Goal: Task Accomplishment & Management: Use online tool/utility

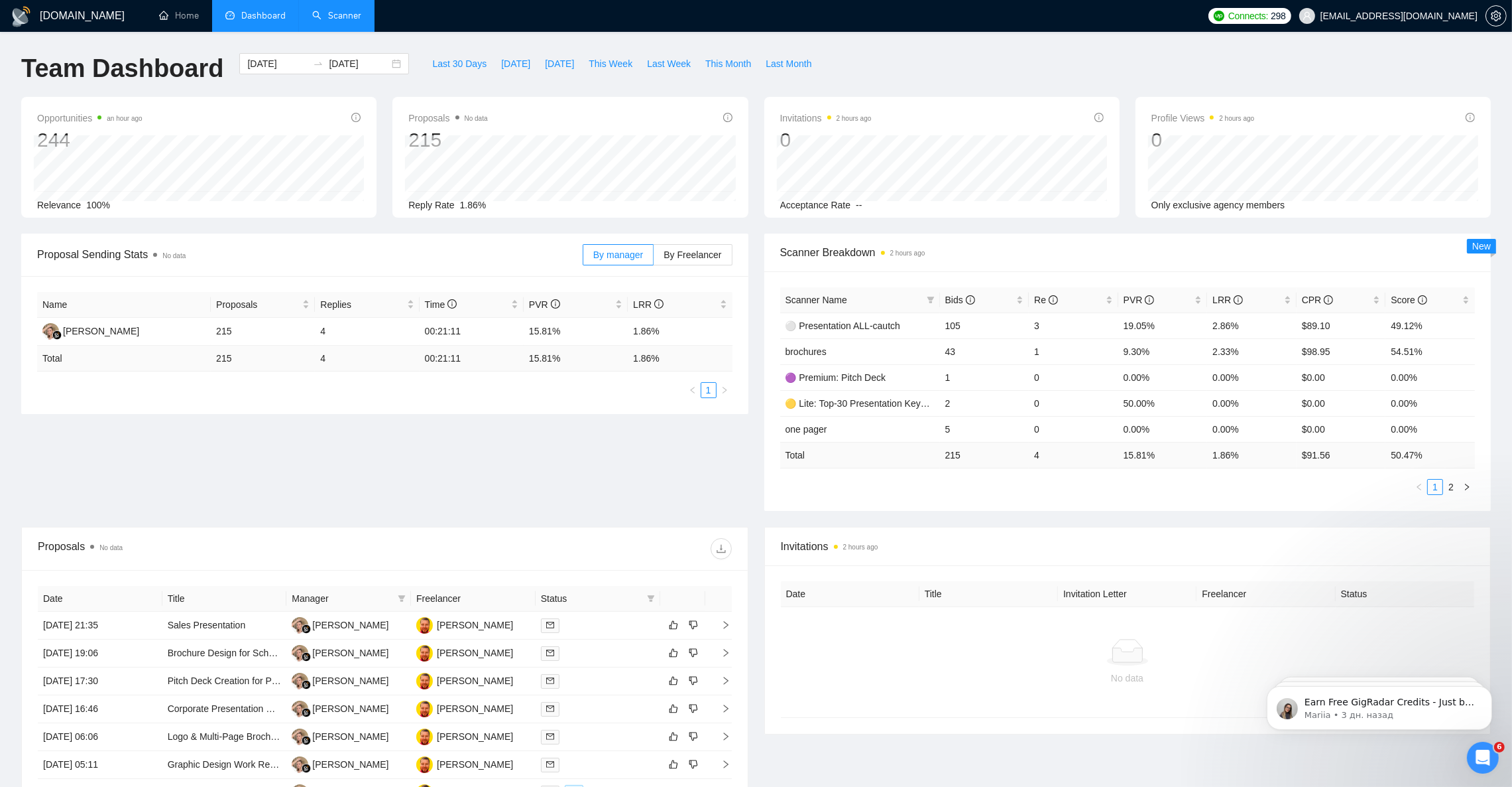
click at [356, 22] on link "Scanner" at bounding box center [337, 15] width 49 height 11
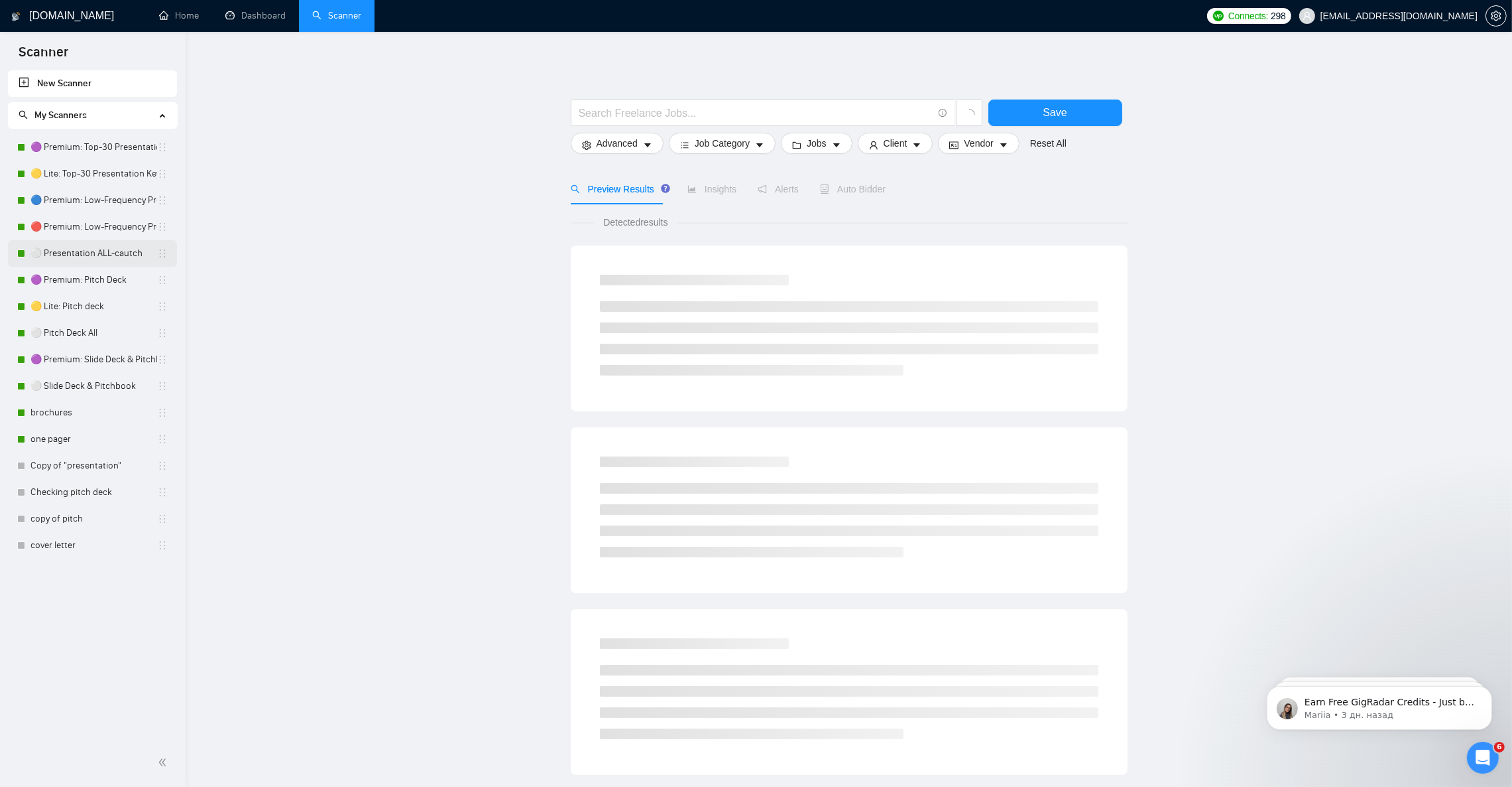
click at [103, 257] on link "⚪ Presentation ALL-cautch" at bounding box center [93, 253] width 126 height 27
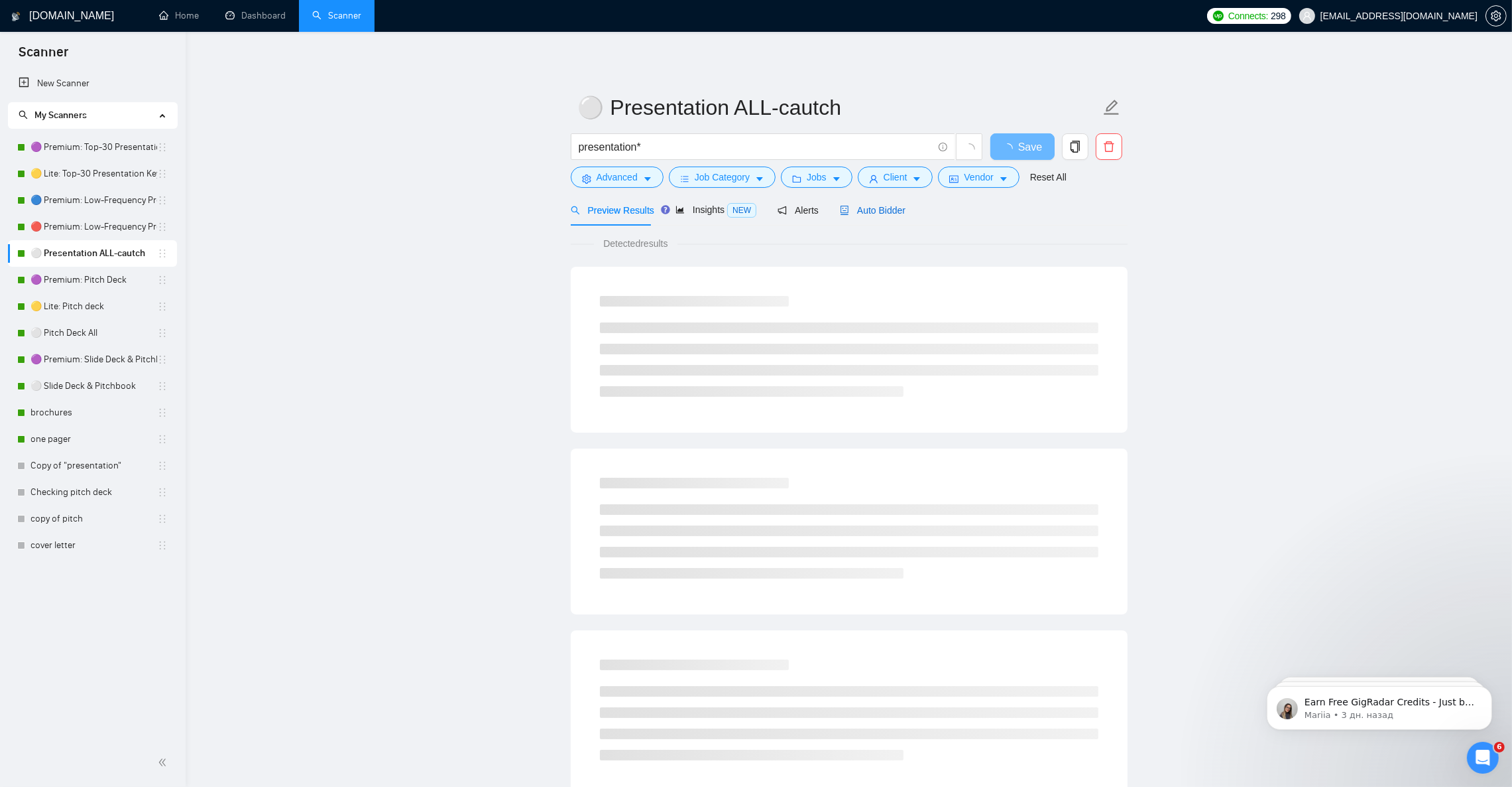
click at [871, 205] on span "Auto Bidder" at bounding box center [873, 210] width 66 height 10
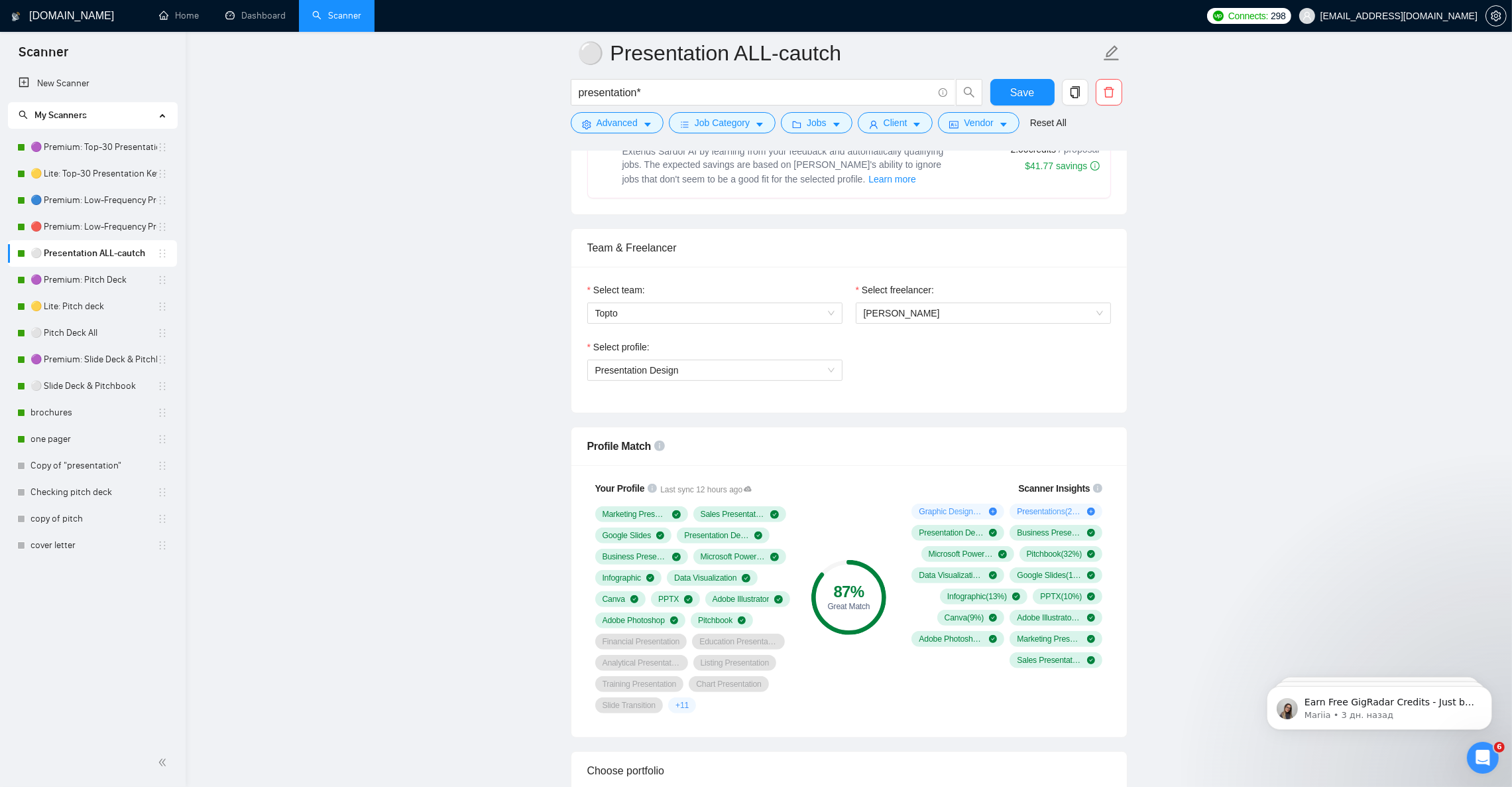
scroll to position [597, 0]
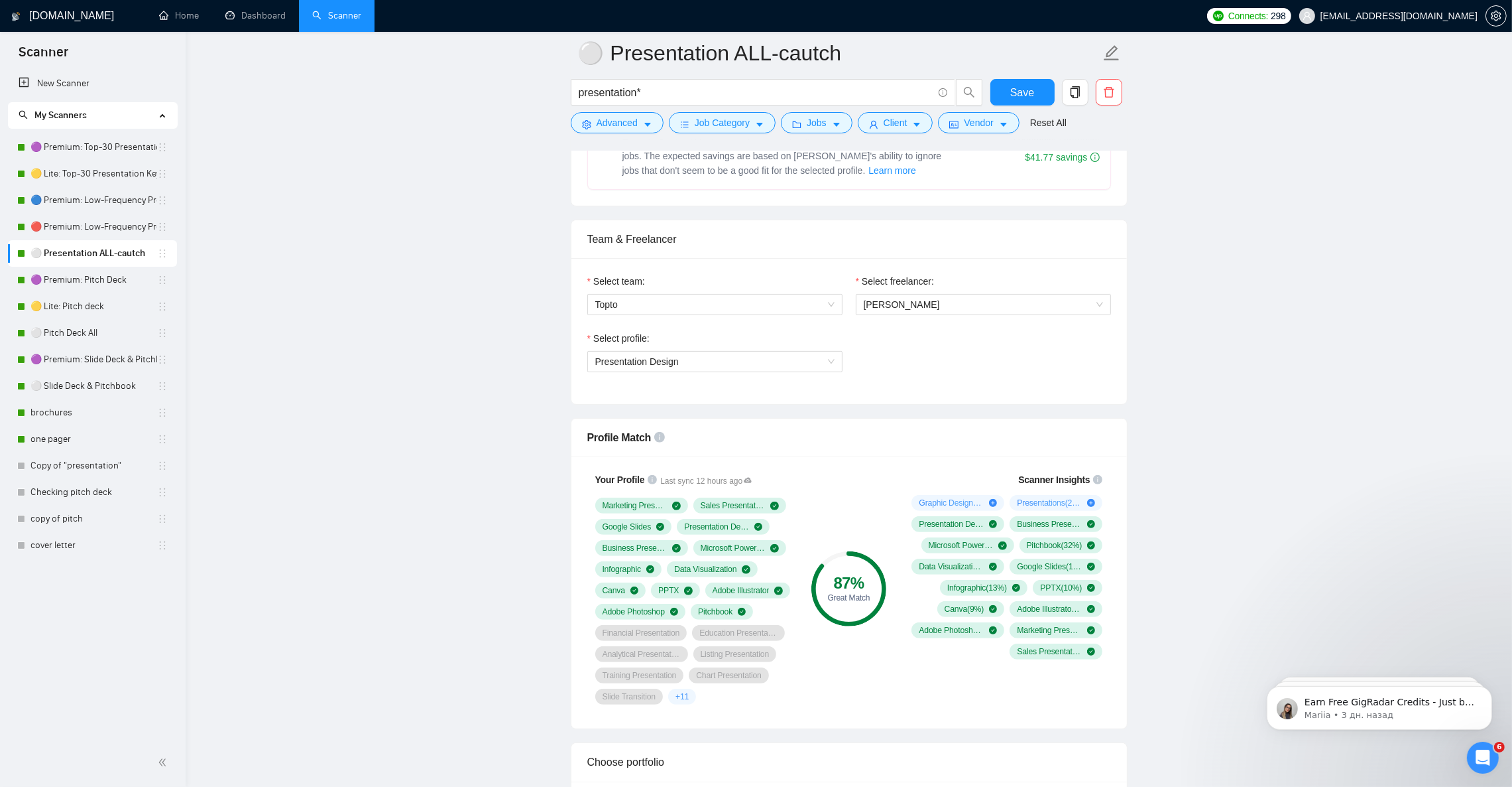
click at [802, 713] on div "Your Profile Last sync 12 hours ago Marketing Presentation Sales Presentation G…" at bounding box center [693, 588] width 222 height 248
click at [684, 701] on span "+ 11" at bounding box center [682, 696] width 13 height 10
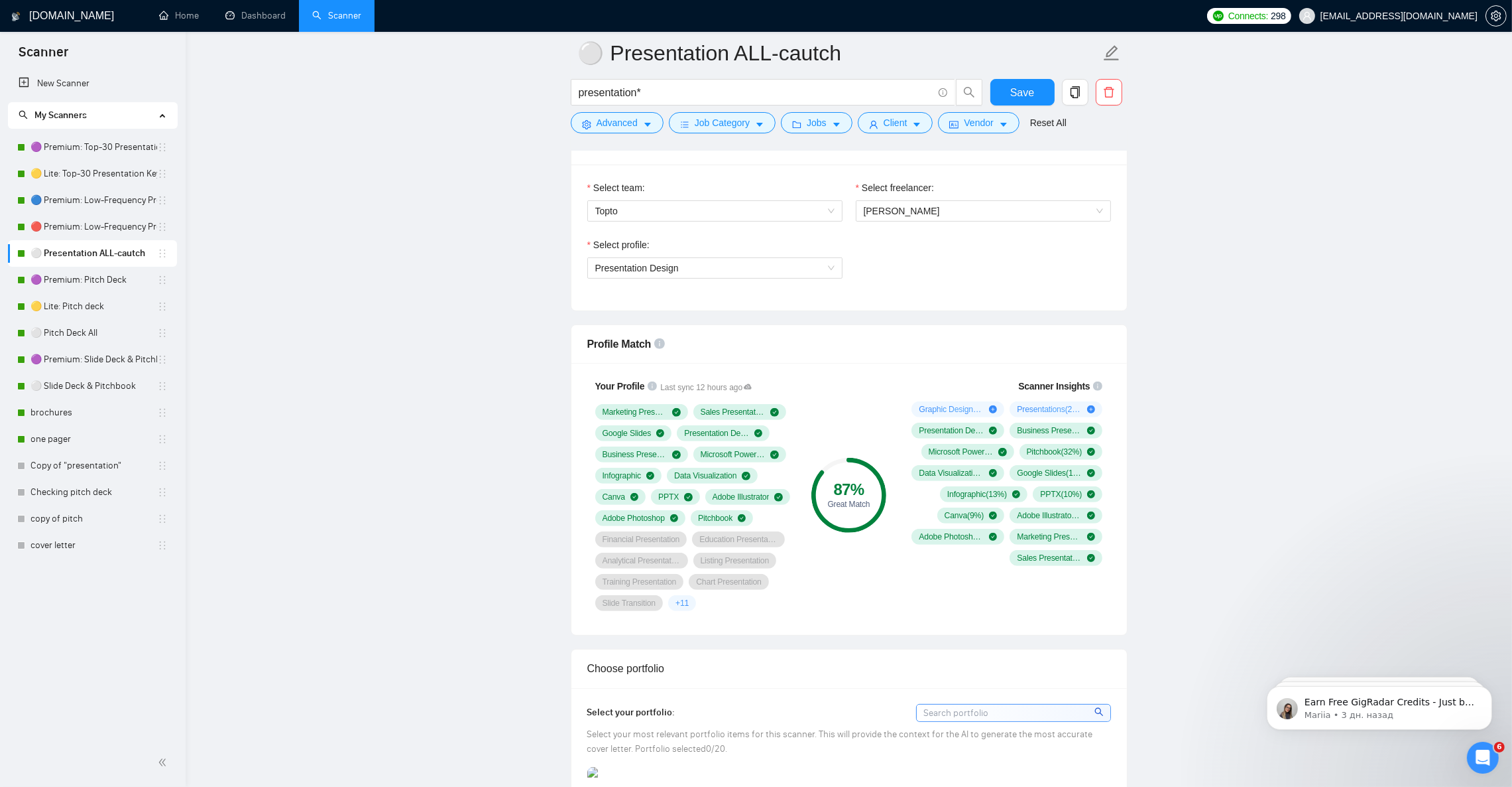
scroll to position [696, 0]
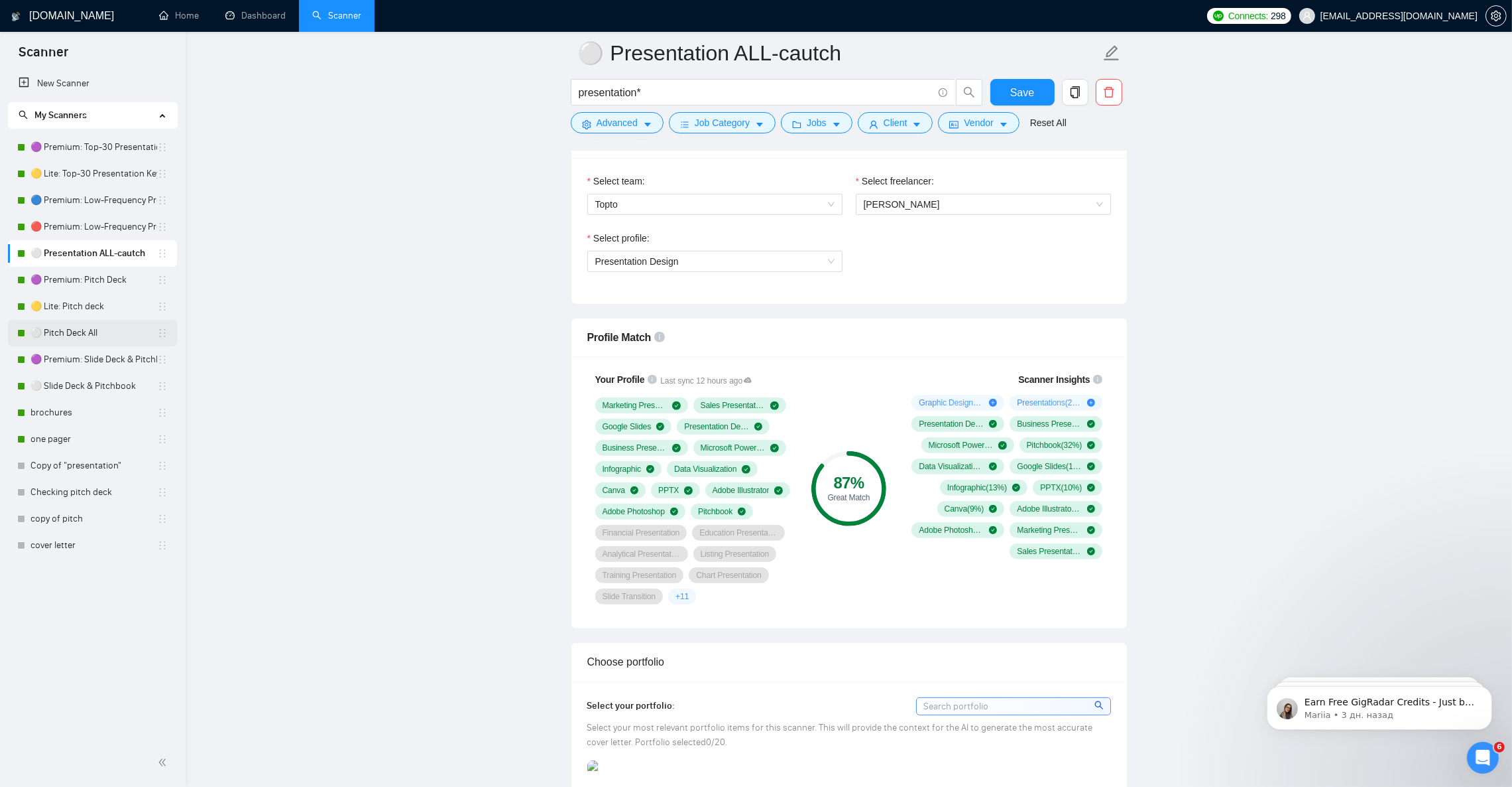
click at [74, 326] on link "⚪ Pitch Deck All" at bounding box center [93, 332] width 126 height 27
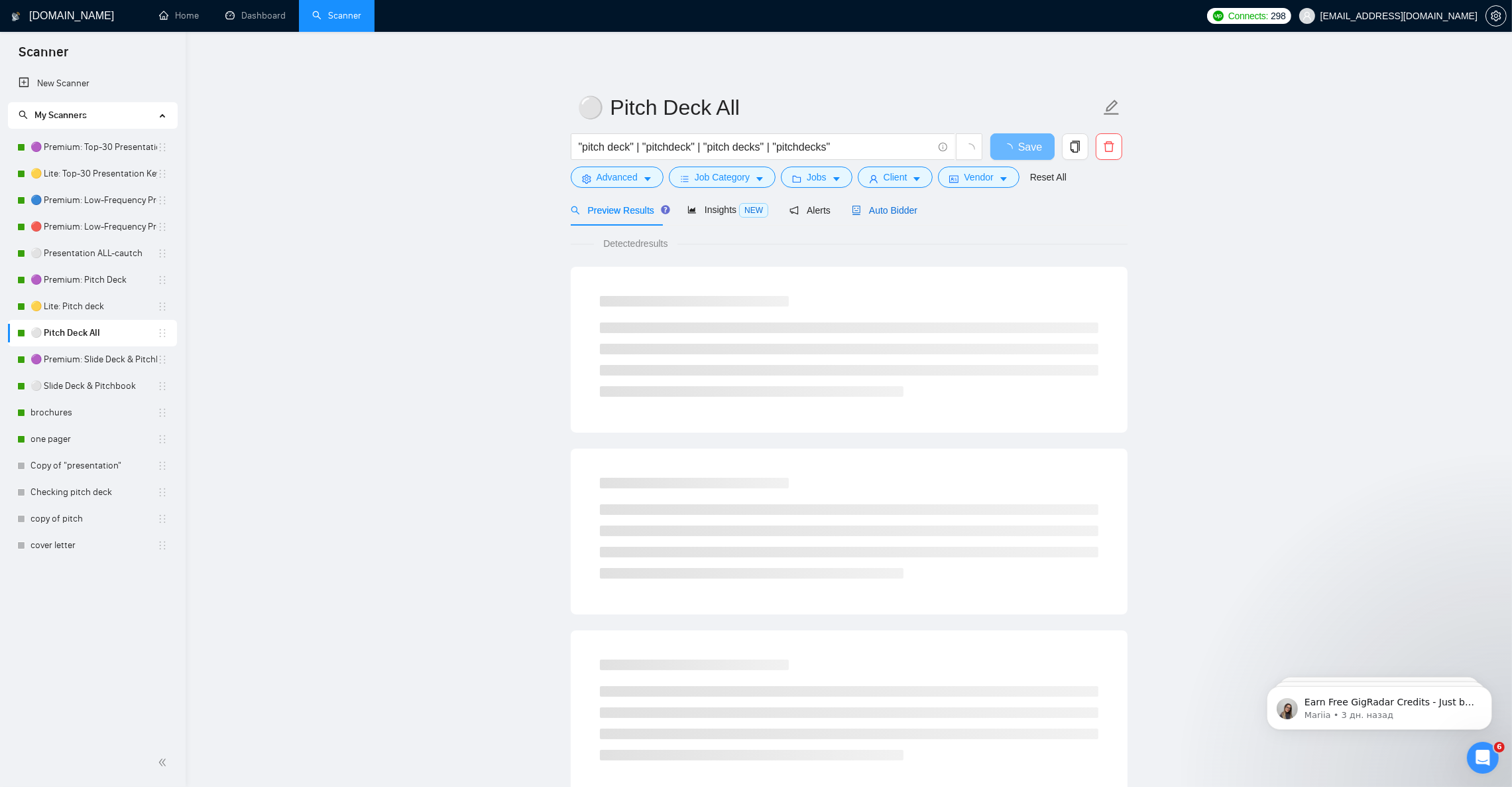
click at [874, 210] on span "Auto Bidder" at bounding box center [885, 210] width 66 height 10
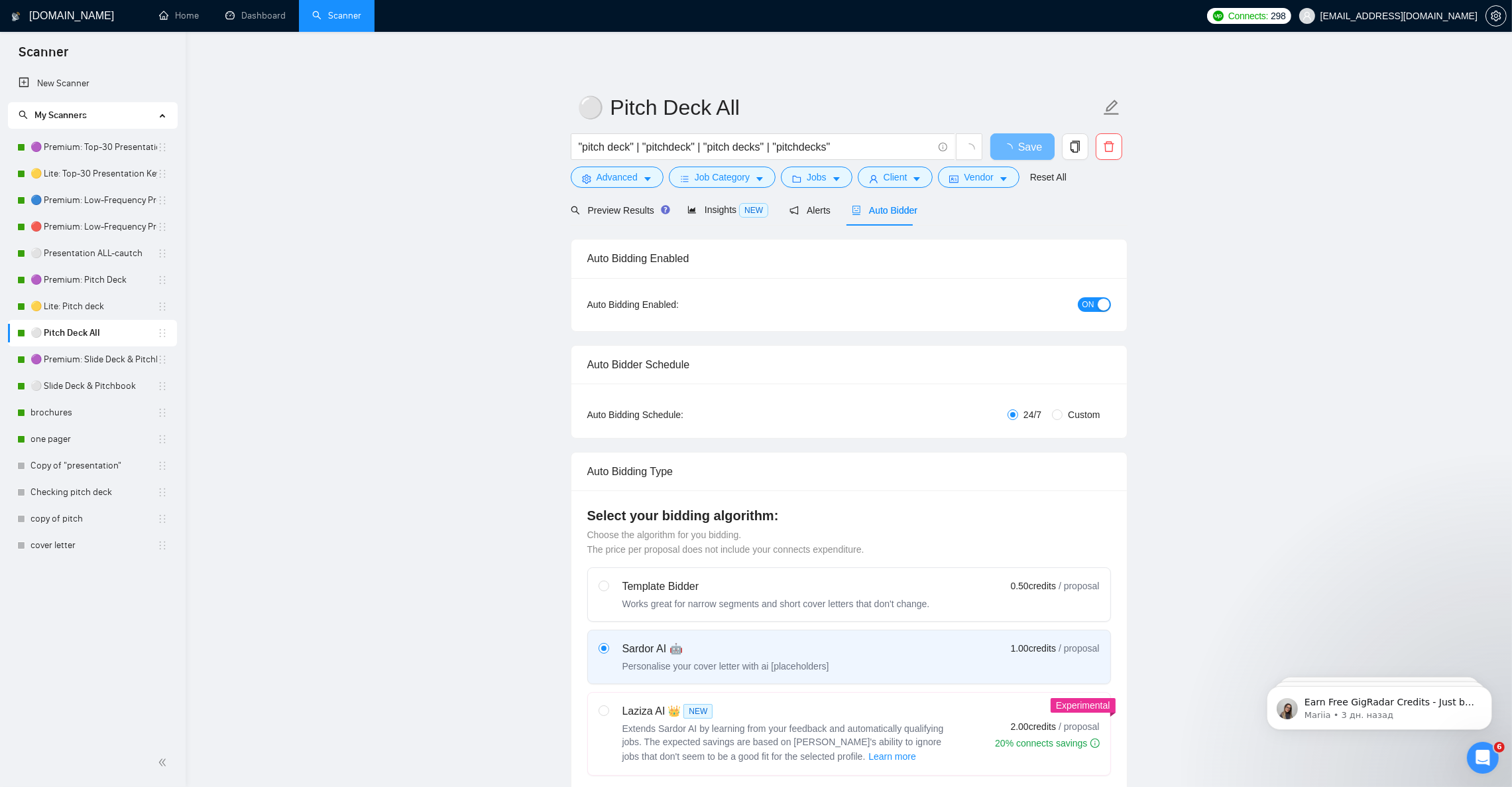
checkbox input "true"
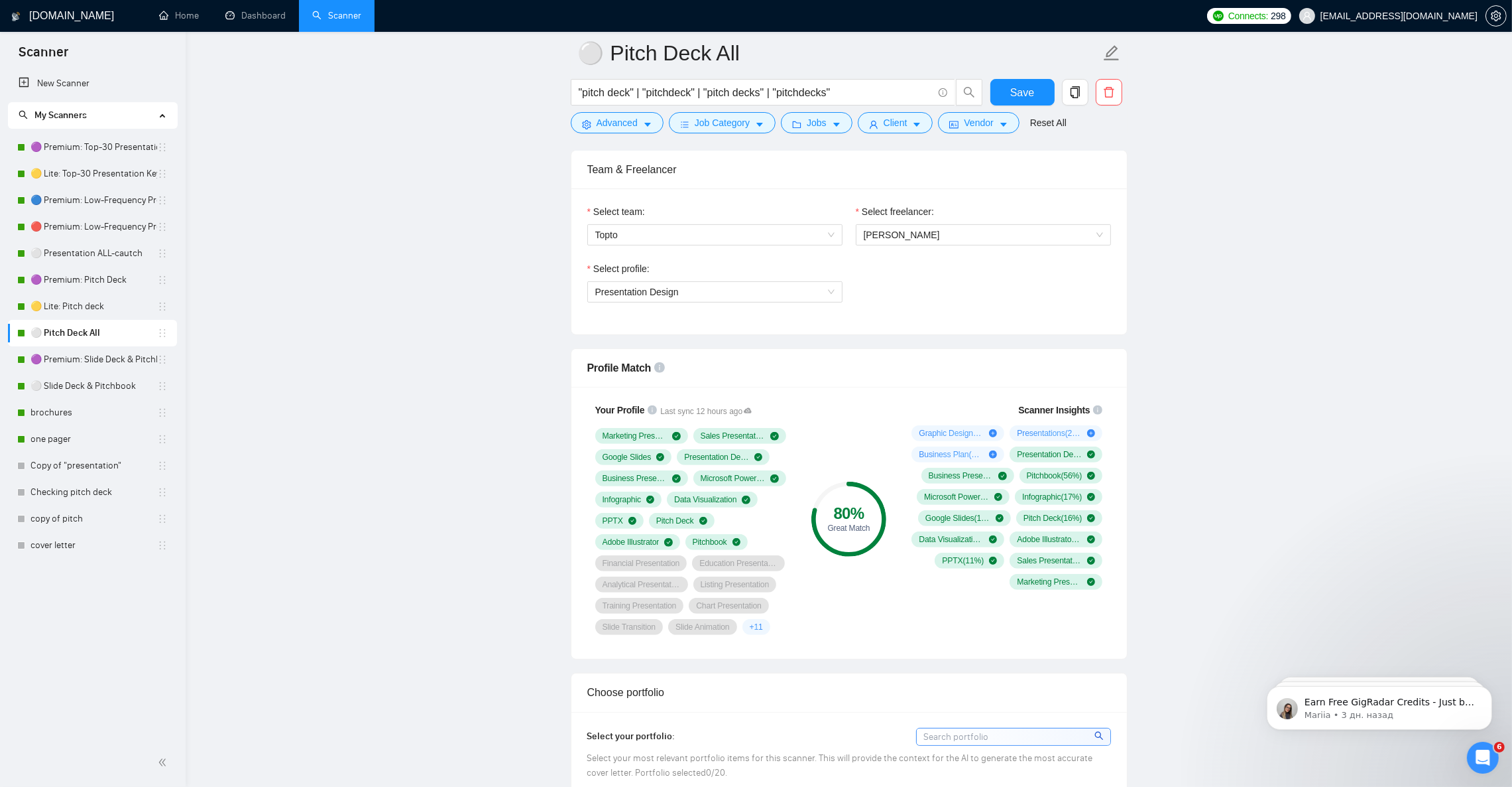
scroll to position [796, 0]
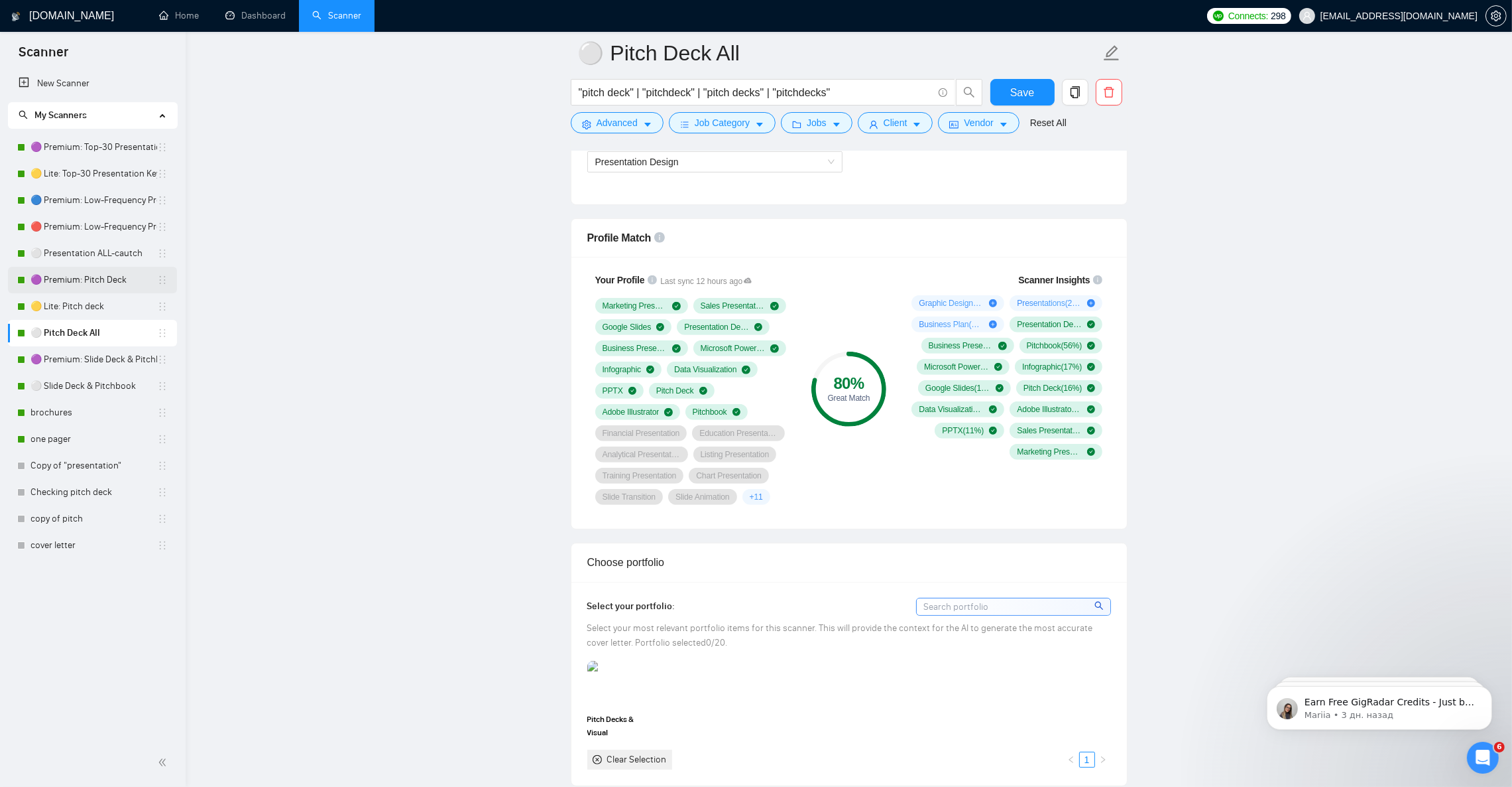
drag, startPoint x: 83, startPoint y: 253, endPoint x: 151, endPoint y: 284, distance: 74.7
click at [83, 253] on link "⚪ Presentation ALL-cautch" at bounding box center [93, 253] width 126 height 27
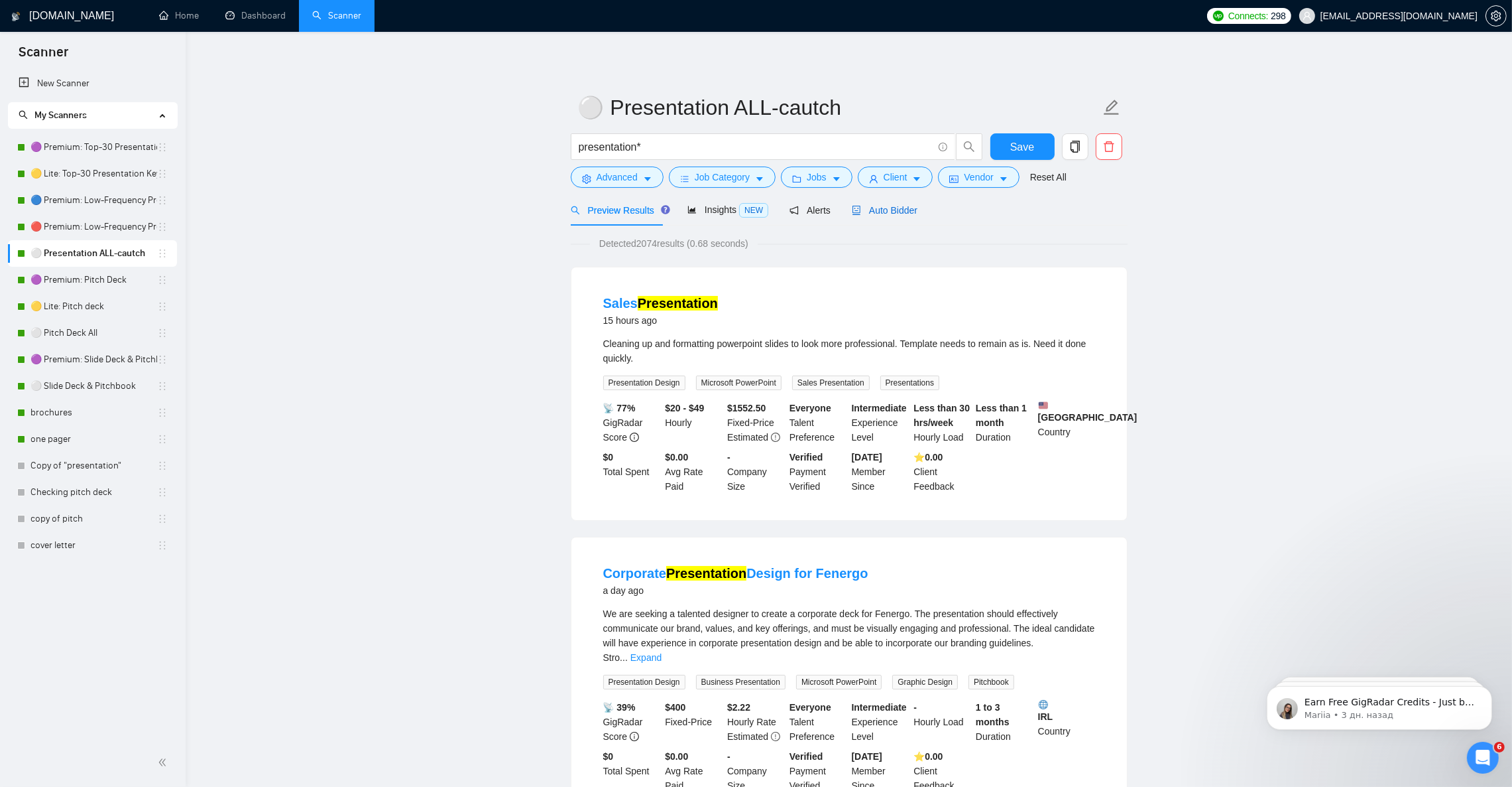
click at [884, 213] on span "Auto Bidder" at bounding box center [885, 210] width 66 height 10
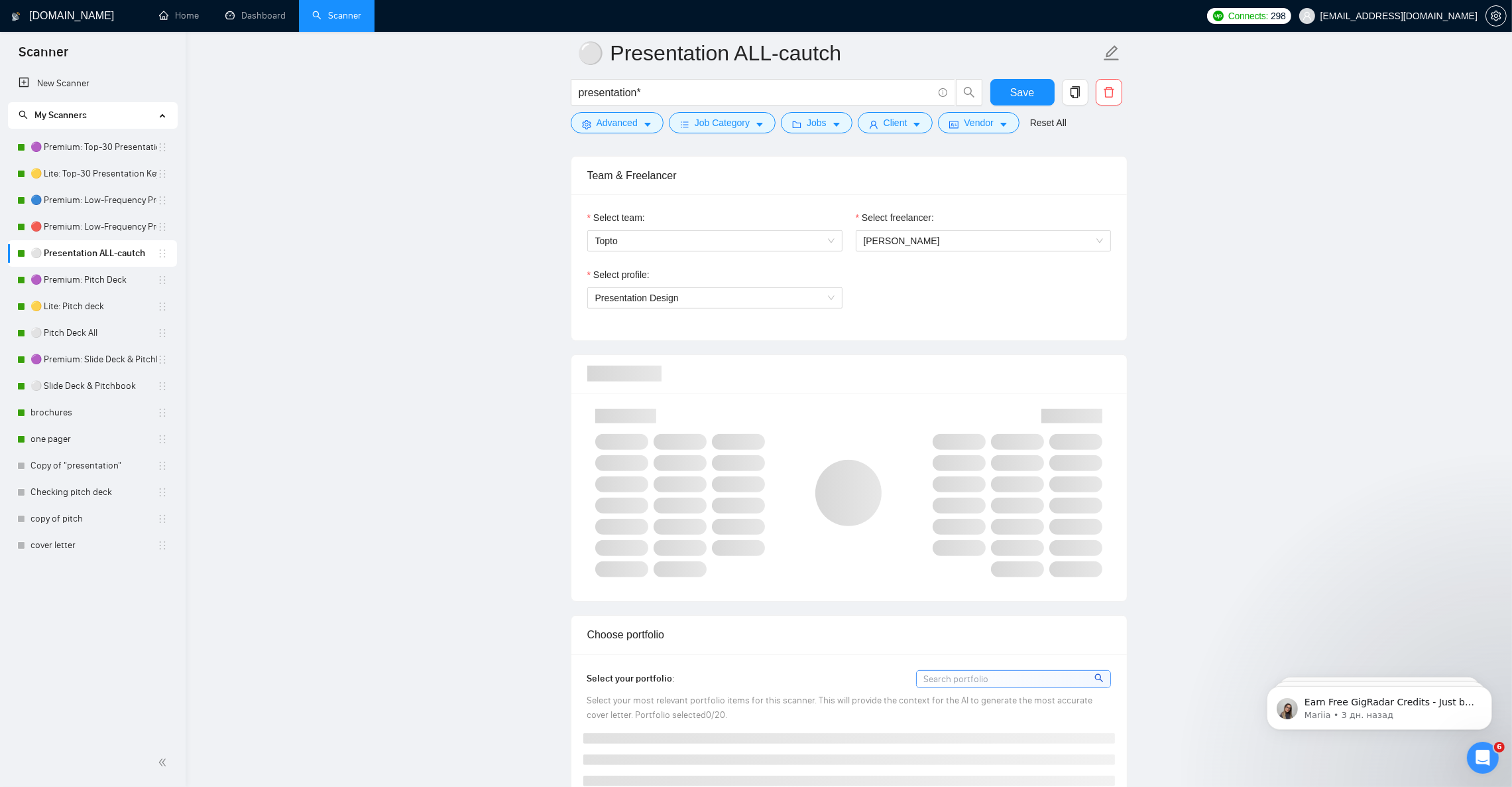
scroll to position [696, 0]
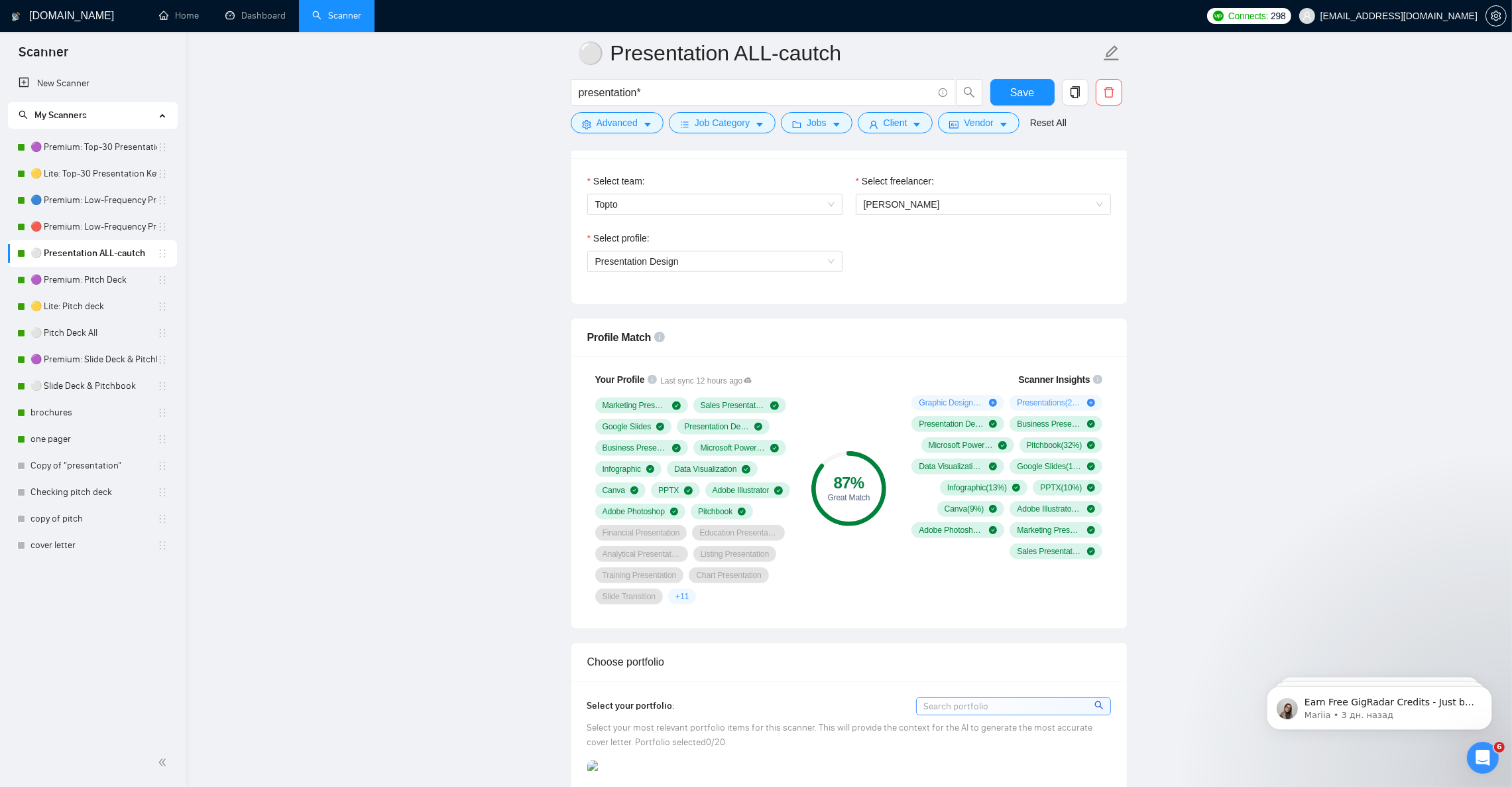
drag, startPoint x: 100, startPoint y: 384, endPoint x: 186, endPoint y: 409, distance: 89.6
click at [100, 384] on link "⚪ Slide Deck & Pitchbook" at bounding box center [93, 386] width 126 height 27
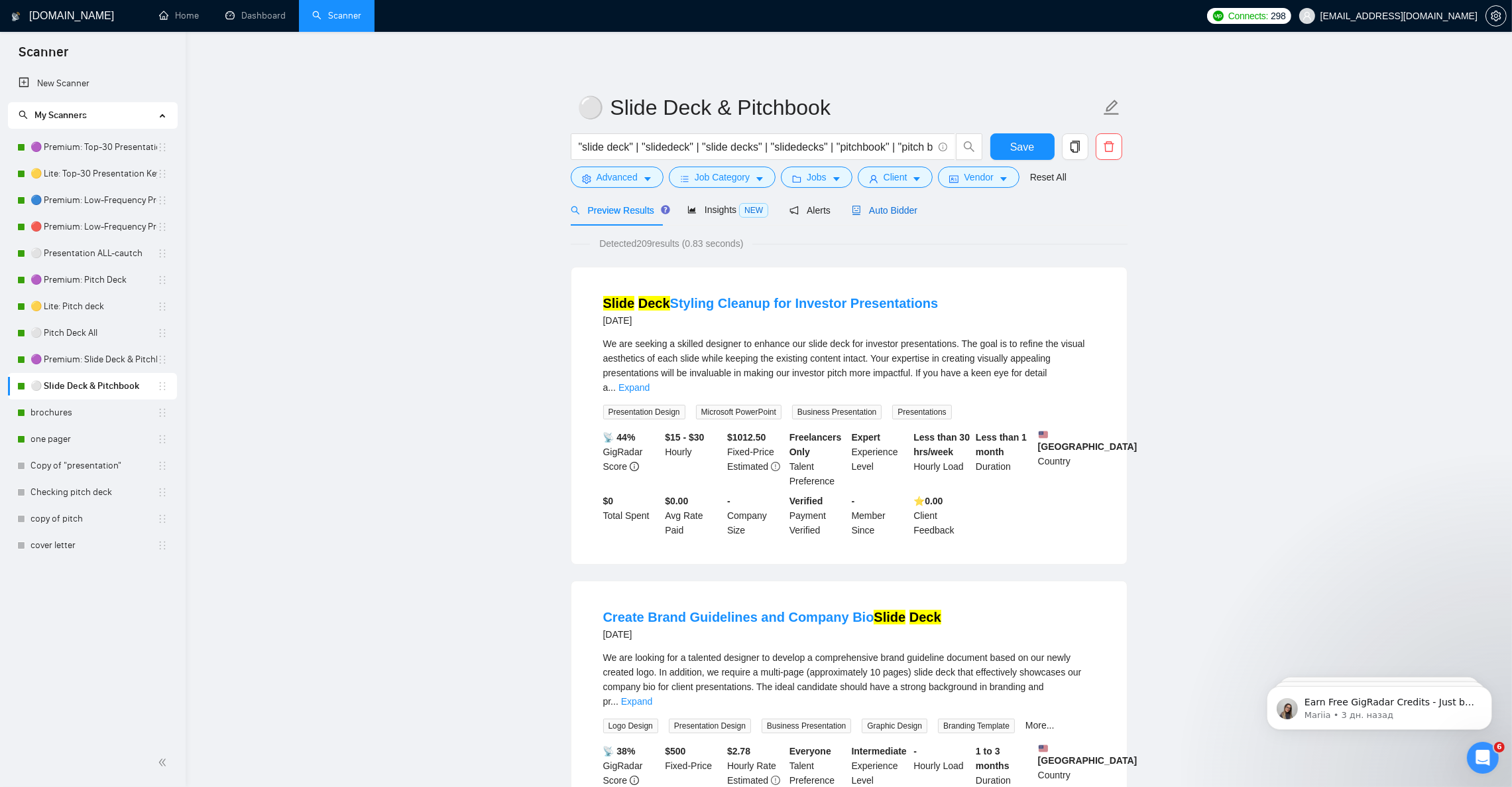
click at [876, 210] on span "Auto Bidder" at bounding box center [885, 210] width 66 height 10
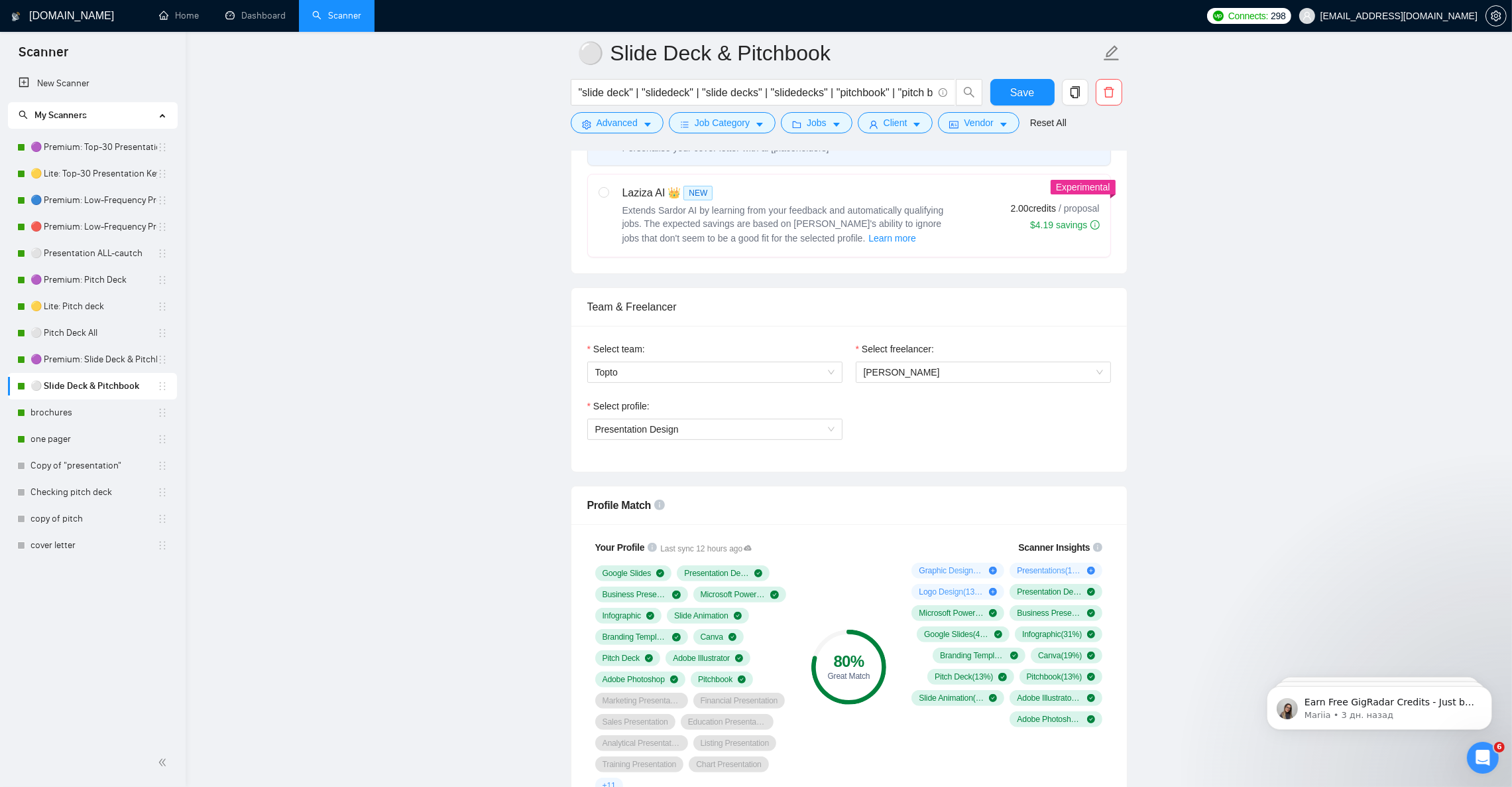
scroll to position [796, 0]
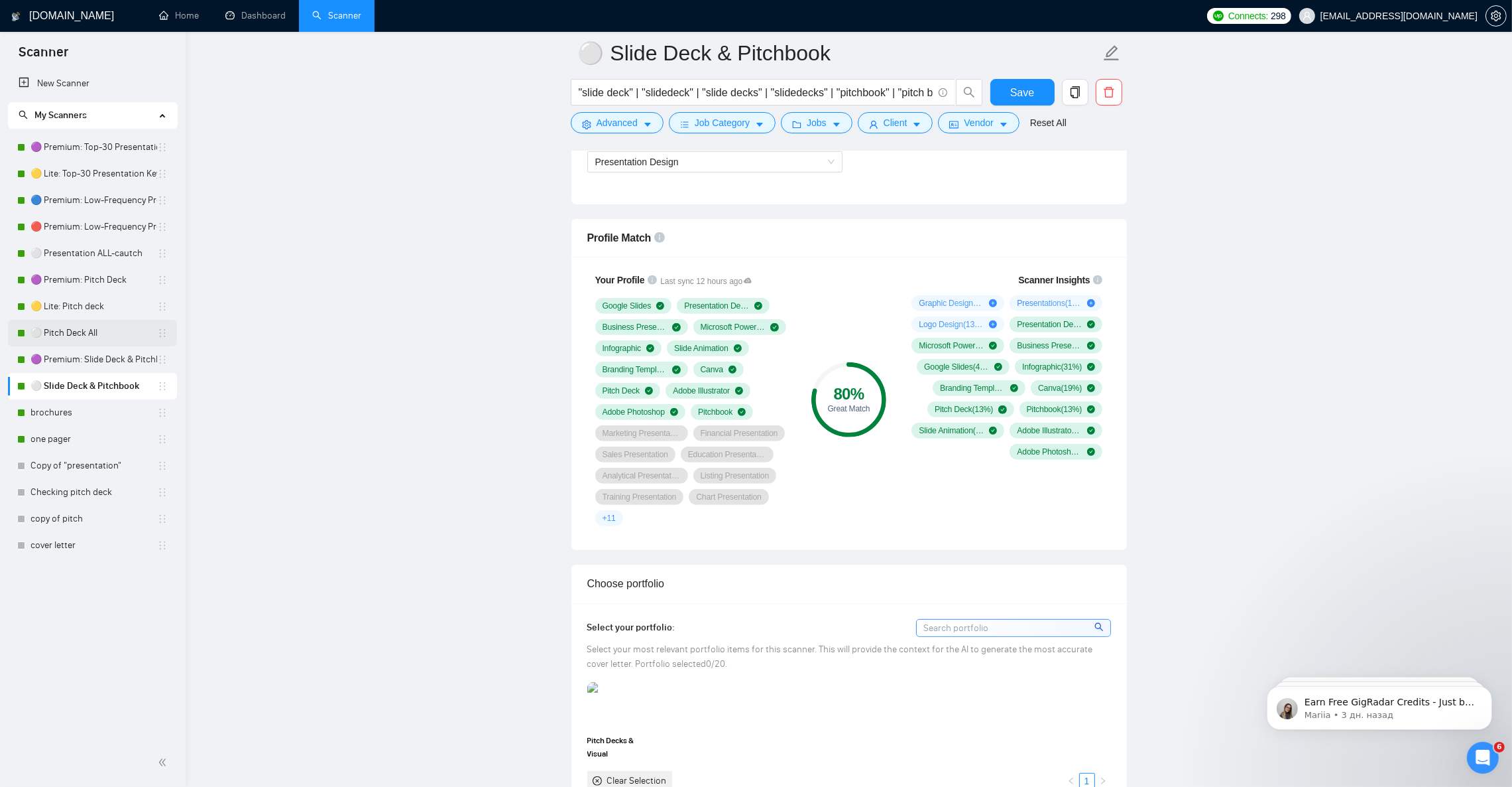
click at [73, 332] on link "⚪ Pitch Deck All" at bounding box center [93, 332] width 126 height 27
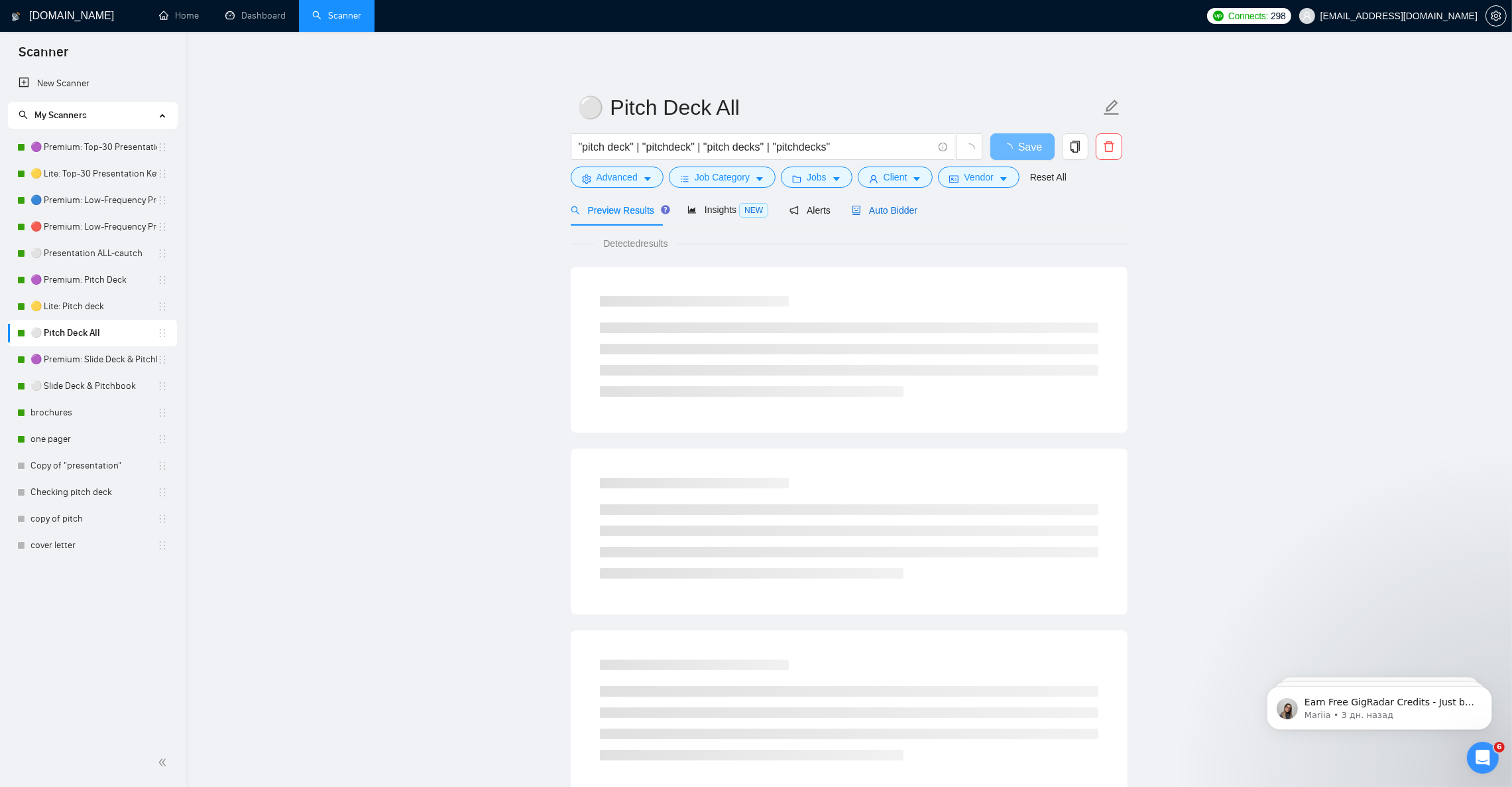
click at [889, 213] on span "Auto Bidder" at bounding box center [885, 210] width 66 height 10
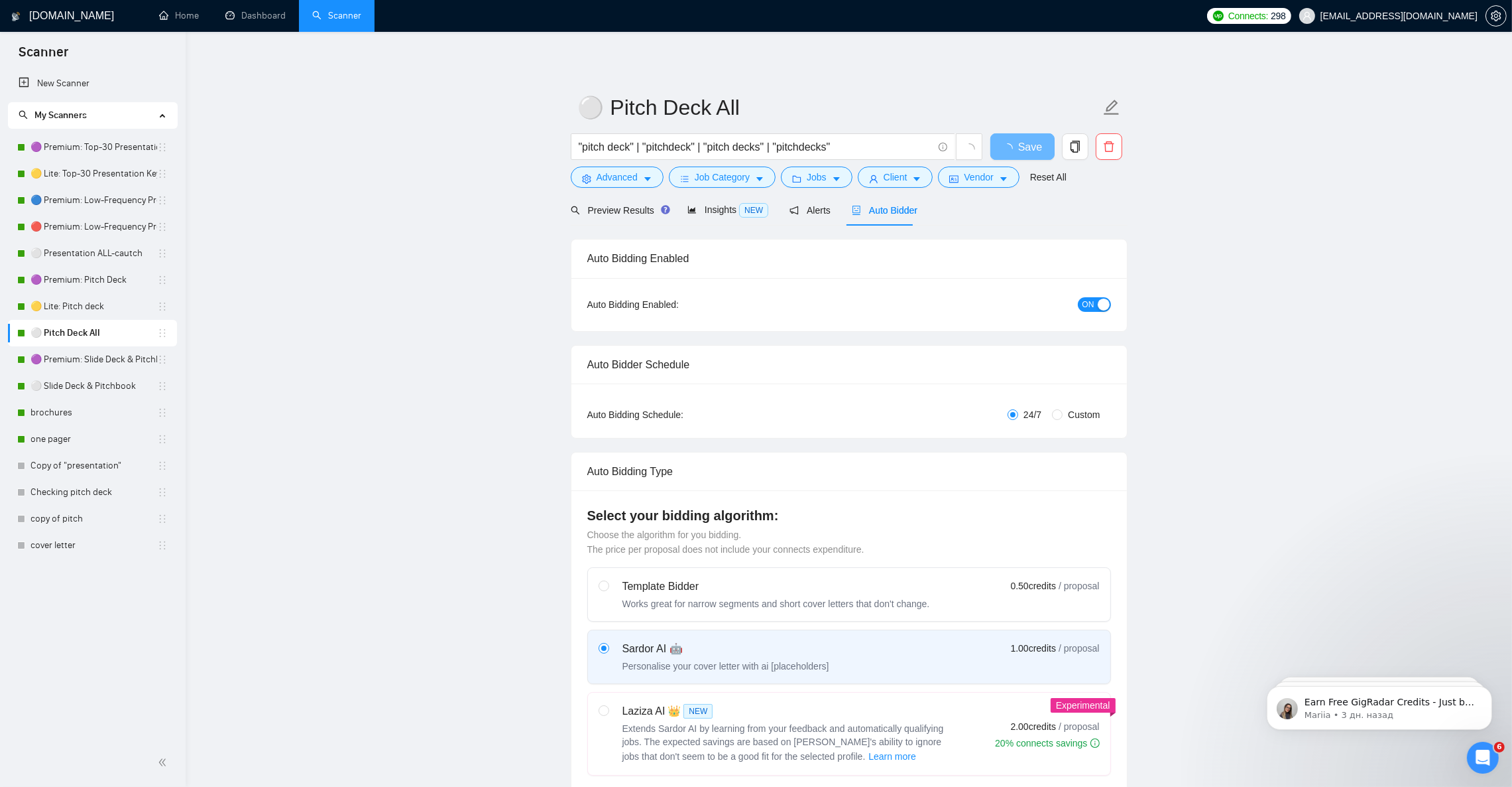
checkbox input "true"
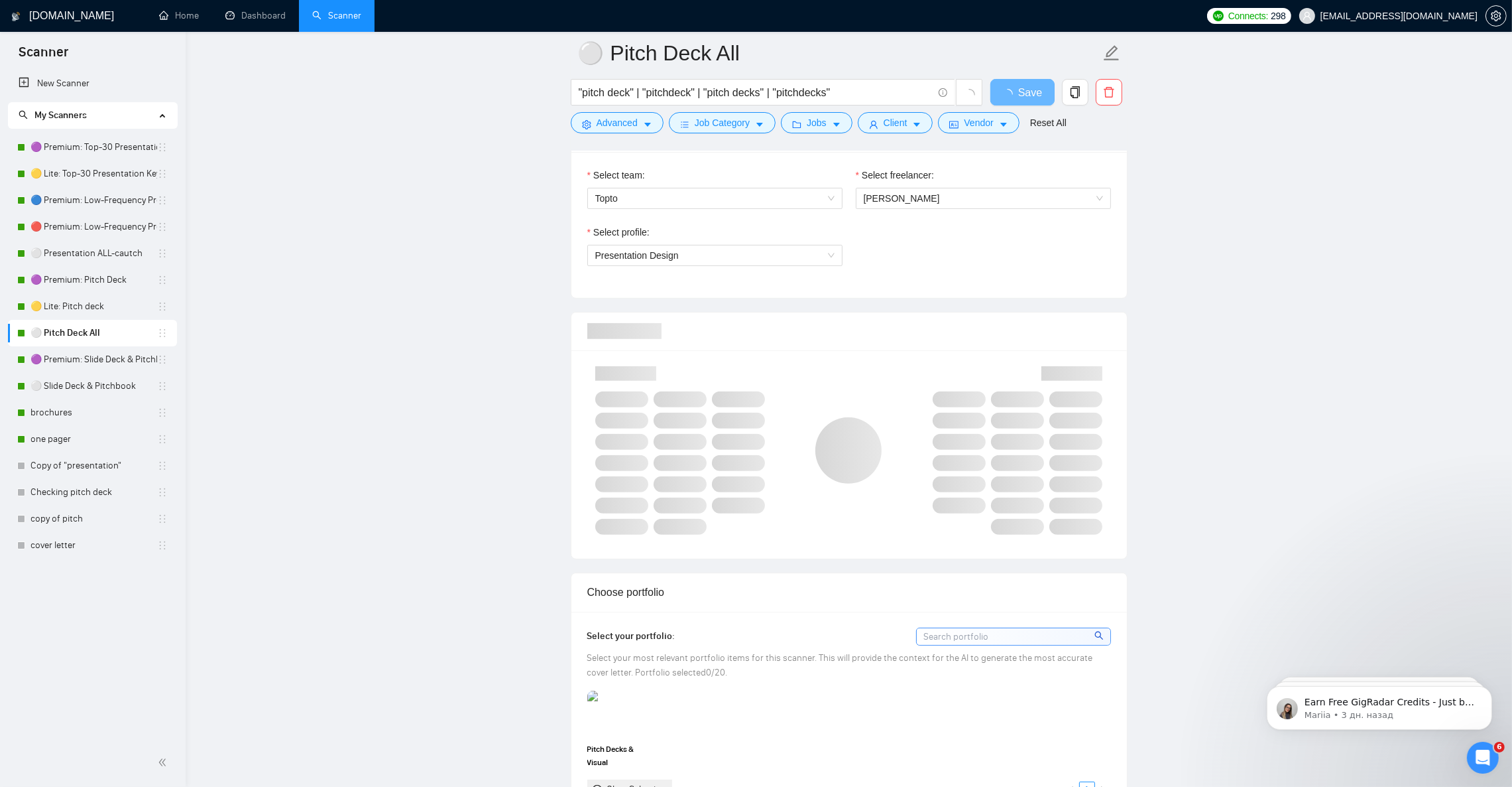
scroll to position [696, 0]
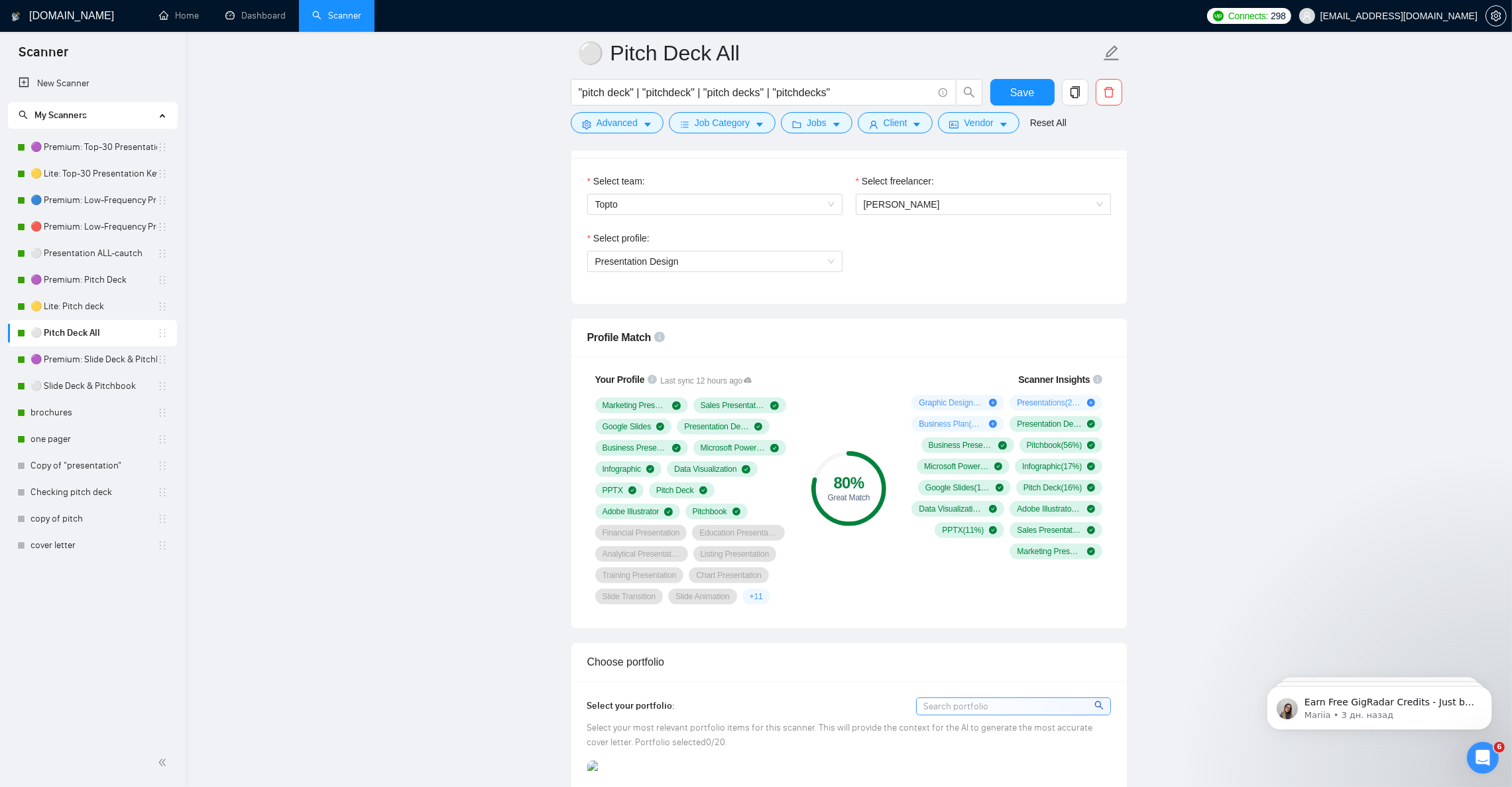
drag, startPoint x: 100, startPoint y: 250, endPoint x: 538, endPoint y: 273, distance: 438.6
click at [100, 249] on link "⚪ Presentation ALL-cautch" at bounding box center [93, 253] width 126 height 27
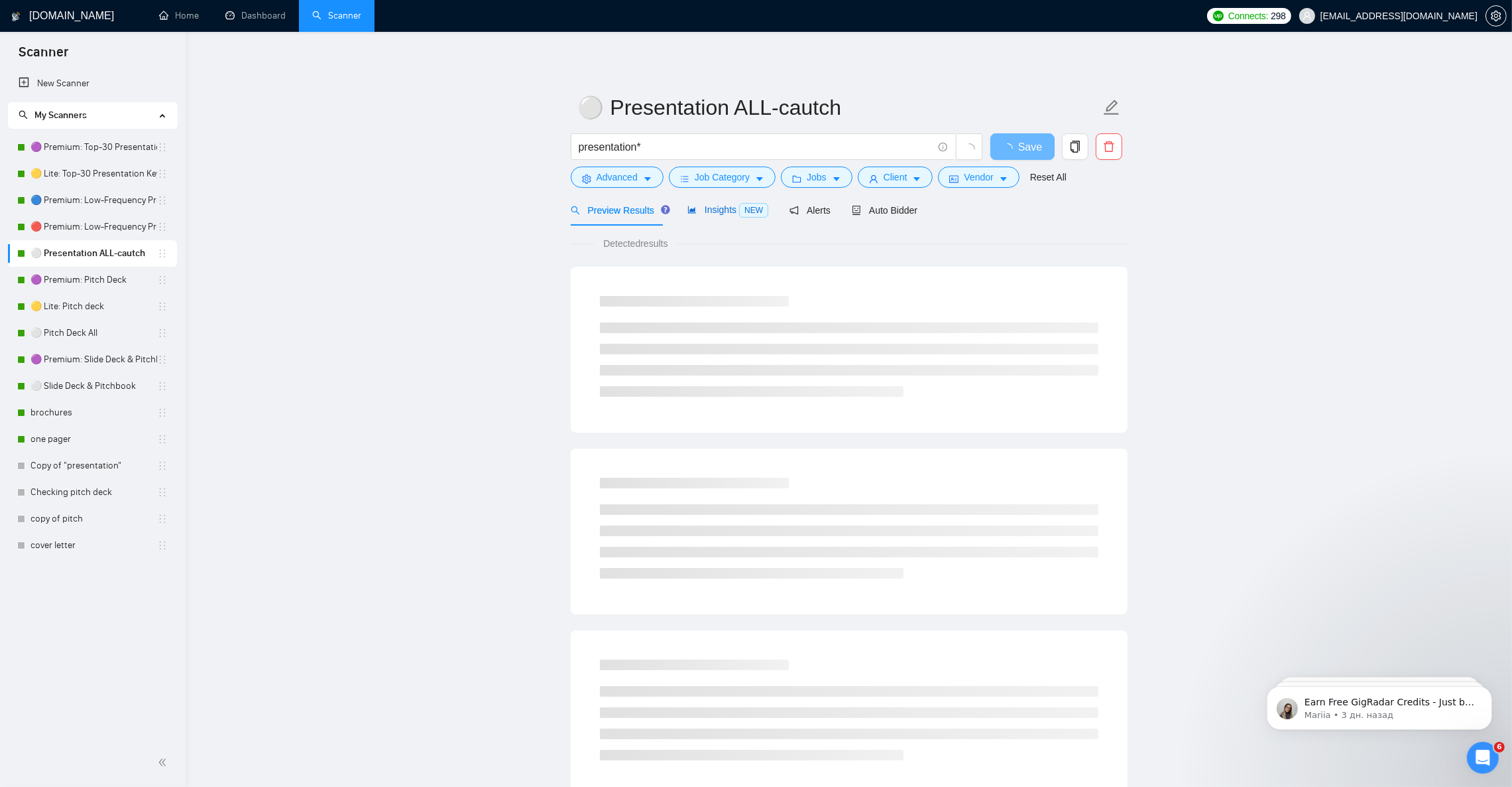
click at [726, 214] on span "Insights NEW" at bounding box center [727, 210] width 80 height 10
